Goal: Task Accomplishment & Management: Use online tool/utility

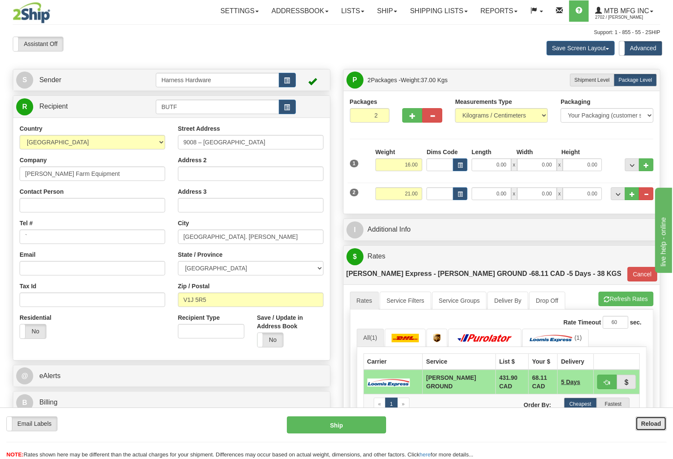
click at [646, 429] on button "Reload" at bounding box center [651, 423] width 31 height 14
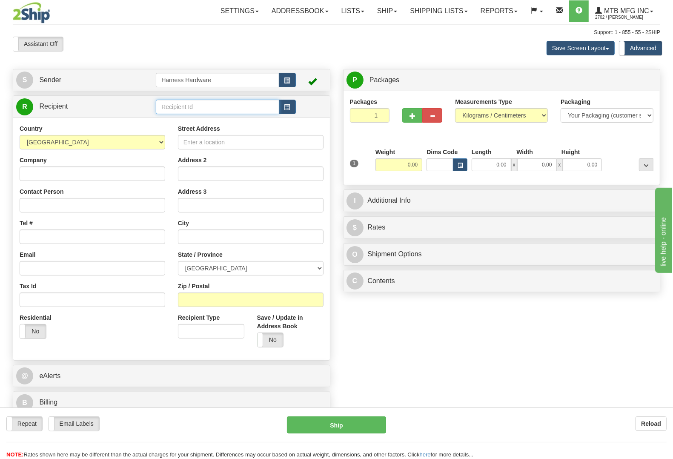
click at [185, 111] on input "text" at bounding box center [217, 107] width 123 height 14
type input "mrb"
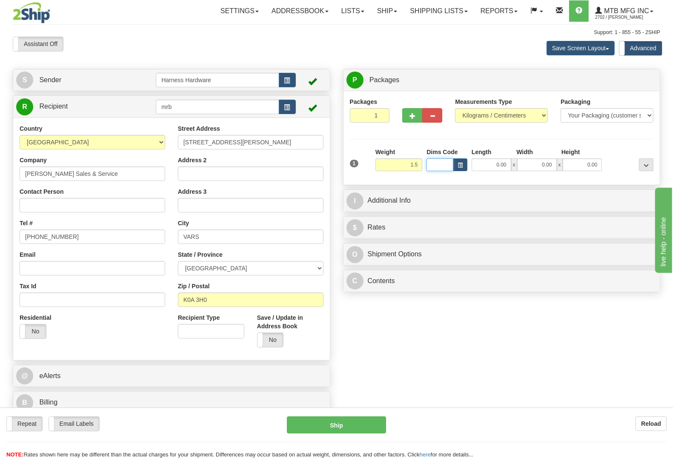
type input "1.50"
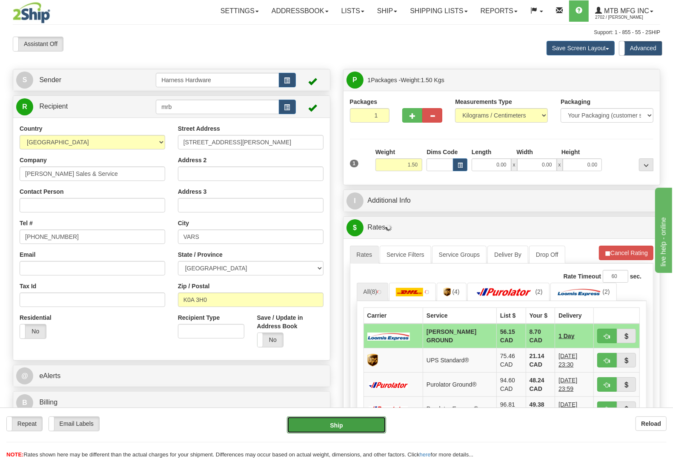
click at [352, 426] on button "Ship" at bounding box center [336, 424] width 99 height 17
type input "DD"
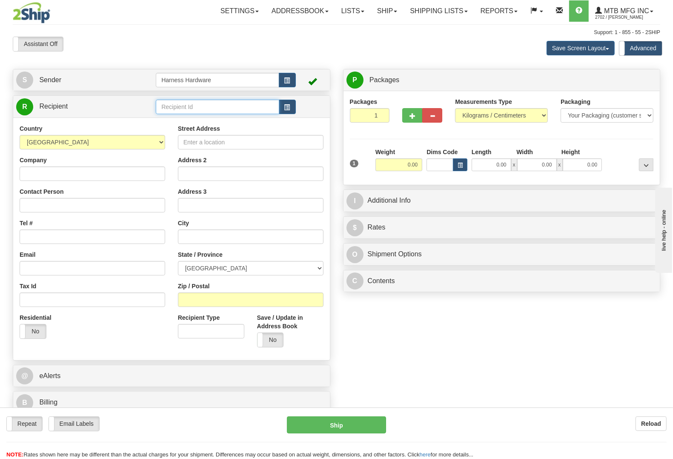
click at [191, 110] on input "text" at bounding box center [217, 107] width 123 height 14
type input "garo"
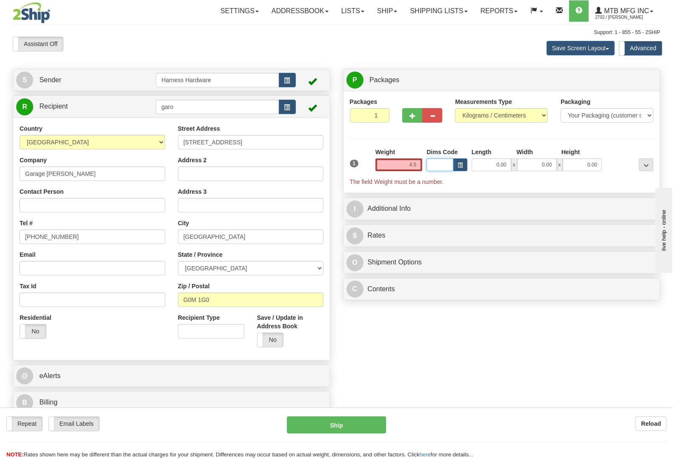
type input "4.50"
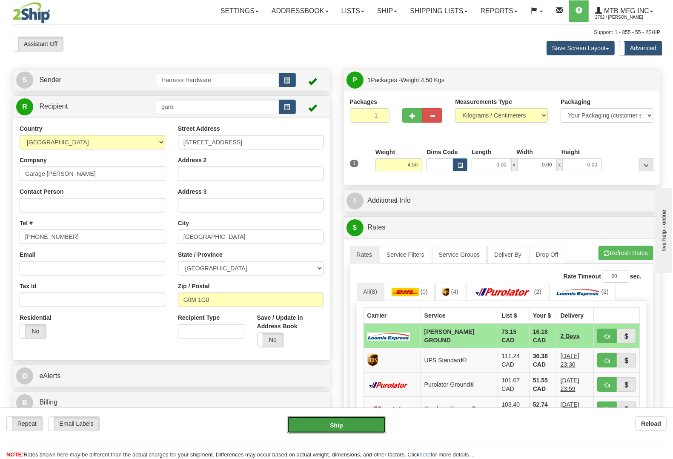
click at [331, 428] on button "Ship" at bounding box center [336, 424] width 99 height 17
type input "DD"
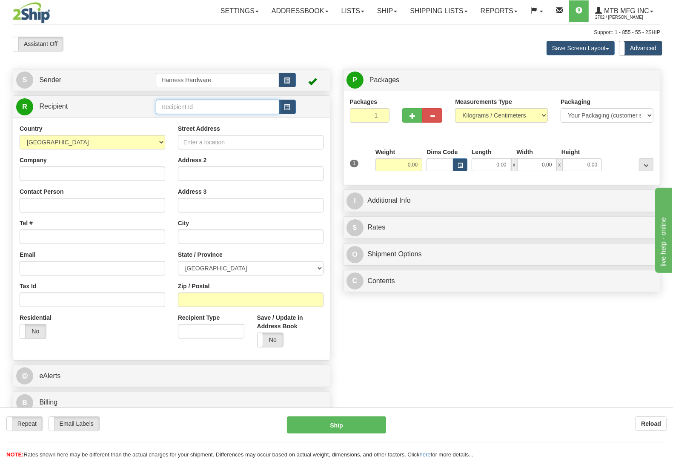
click at [199, 109] on input "text" at bounding box center [217, 107] width 123 height 14
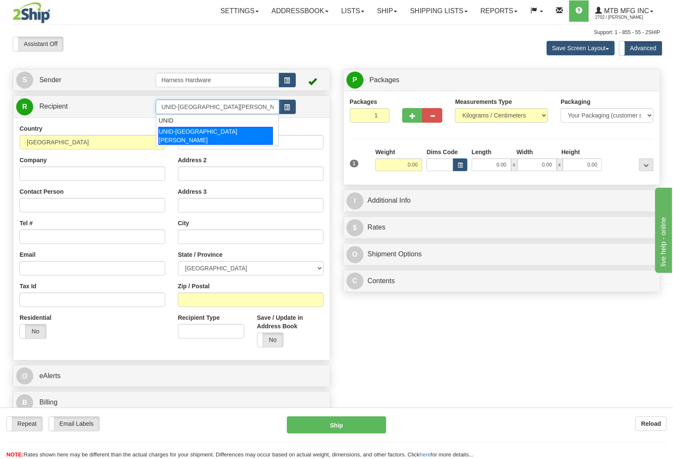
type input "UNID-SAINTE-ANNE-DES-PLAINES"
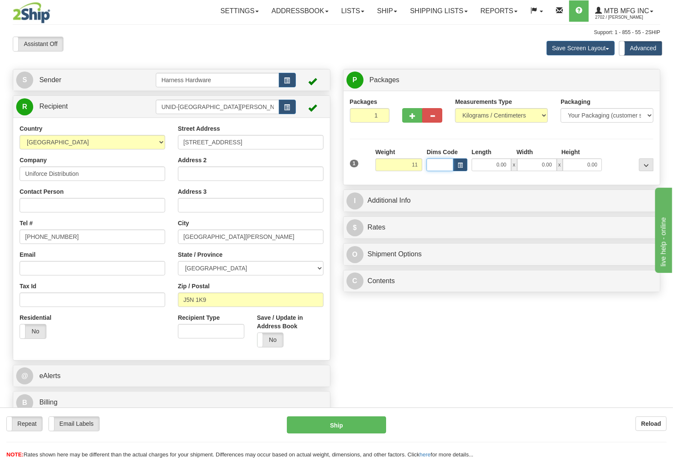
type input "11.00"
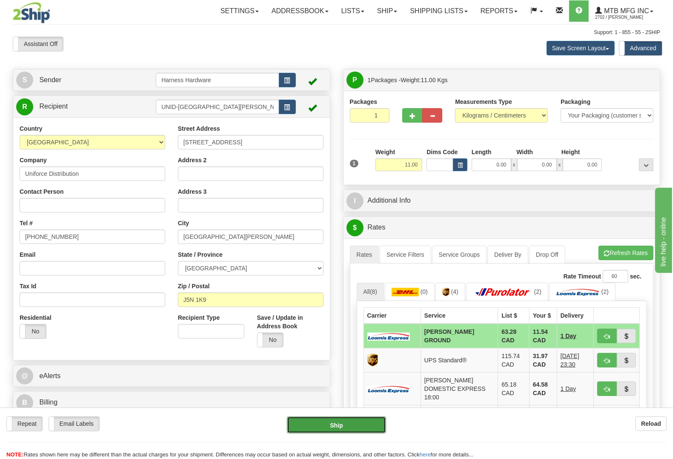
click at [352, 423] on button "Ship" at bounding box center [336, 424] width 99 height 17
type input "DD"
